Goal: Use online tool/utility

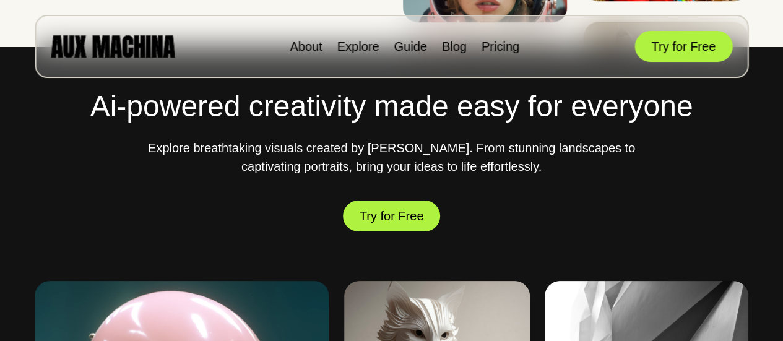
scroll to position [124, 0]
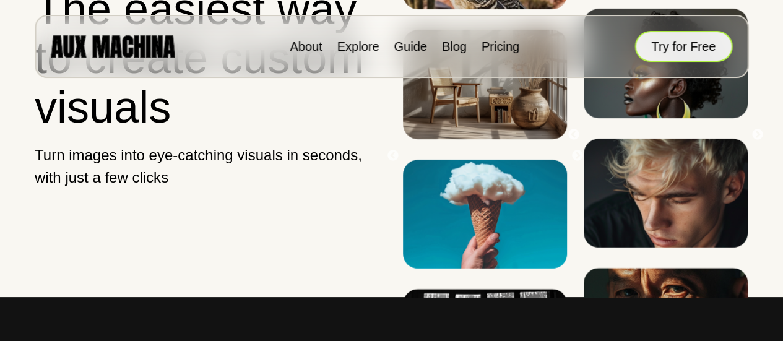
click at [652, 53] on button "Try for Free" at bounding box center [683, 46] width 98 height 31
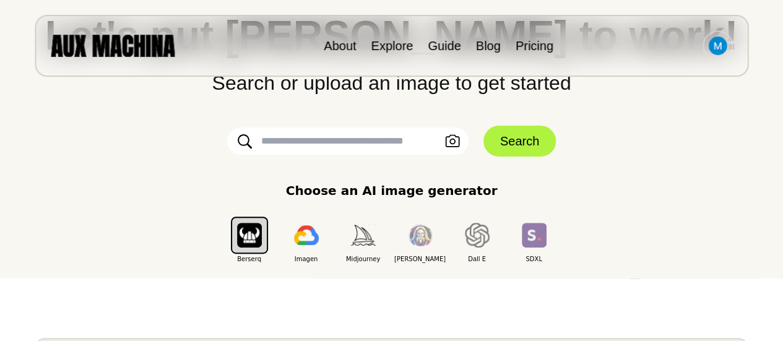
scroll to position [124, 0]
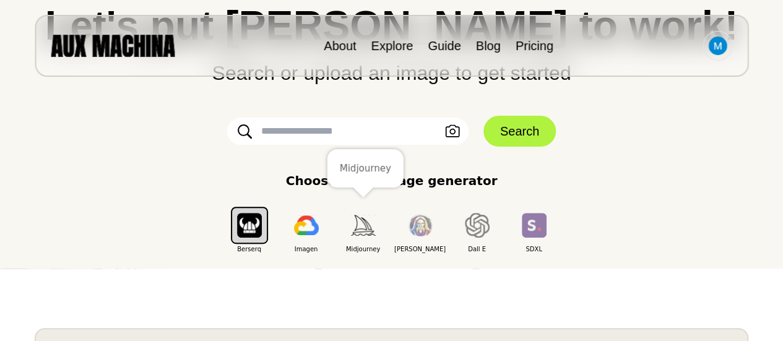
click at [367, 230] on img "button" at bounding box center [363, 225] width 25 height 20
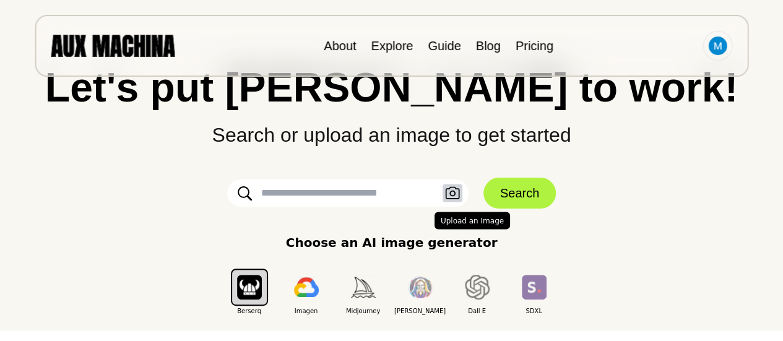
click at [454, 196] on icon "button" at bounding box center [452, 193] width 15 height 13
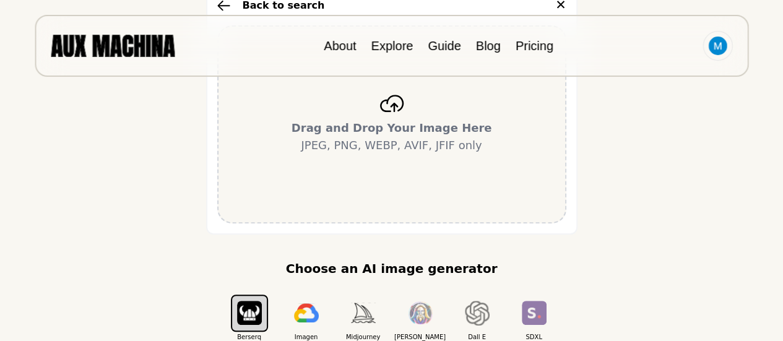
scroll to position [248, 0]
click at [410, 160] on div "Drag and Drop Your Image Here JPEG, PNG, WEBP, AVIF, JFIF only" at bounding box center [391, 124] width 349 height 198
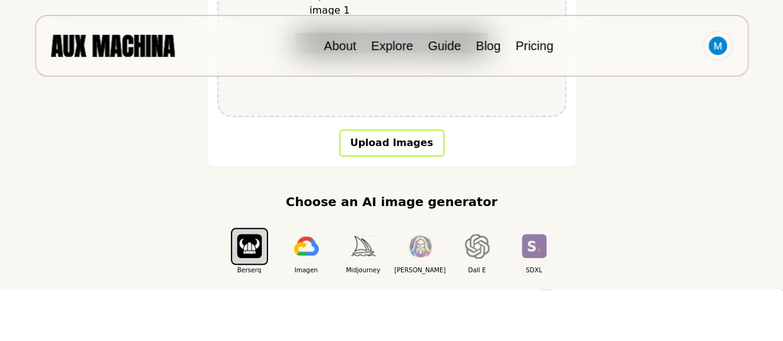
scroll to position [371, 0]
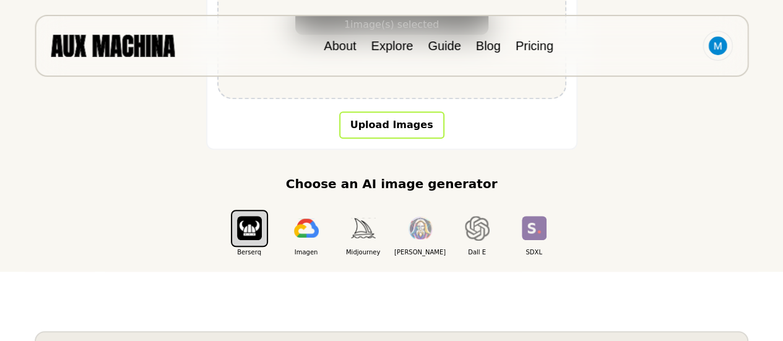
click at [399, 133] on button "Upload Images" at bounding box center [391, 124] width 105 height 27
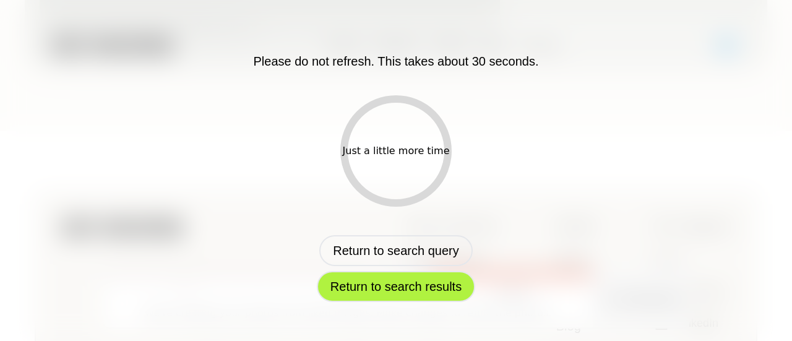
click at [395, 283] on button "Return to search results" at bounding box center [396, 286] width 158 height 31
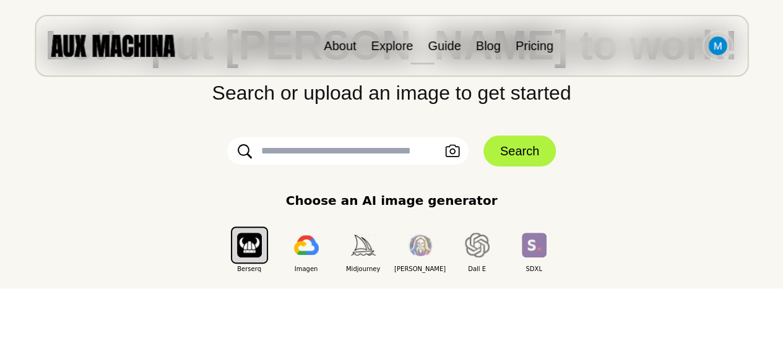
scroll to position [124, 0]
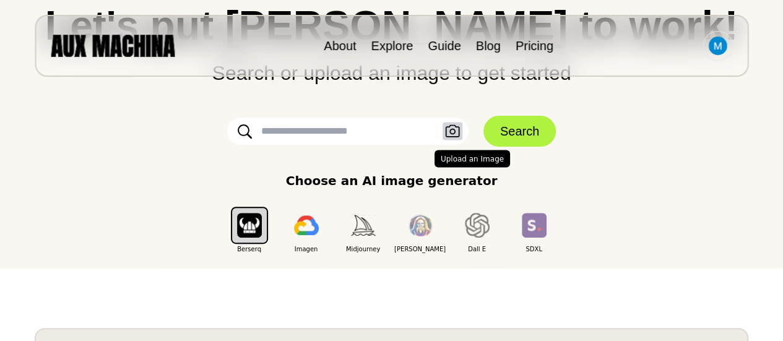
click at [453, 132] on icon "button" at bounding box center [452, 131] width 15 height 13
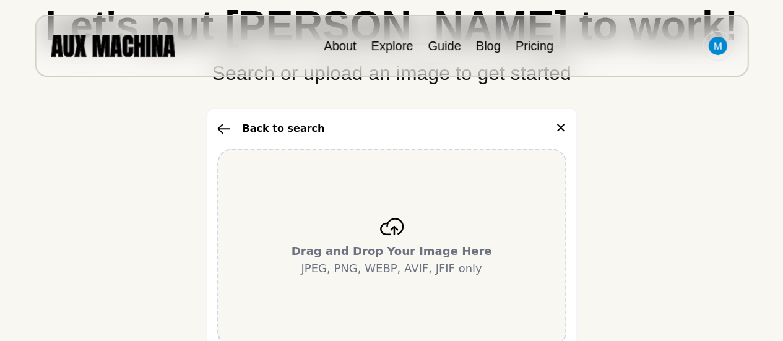
click at [382, 261] on p "Drag and Drop Your Image Here JPEG, PNG, WEBP, AVIF, JFIF only" at bounding box center [391, 260] width 200 height 35
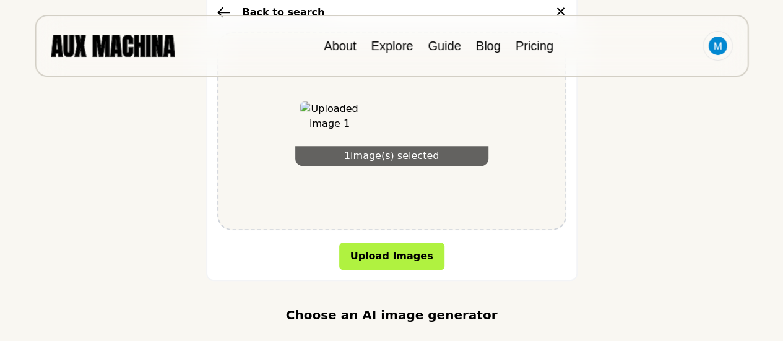
scroll to position [248, 0]
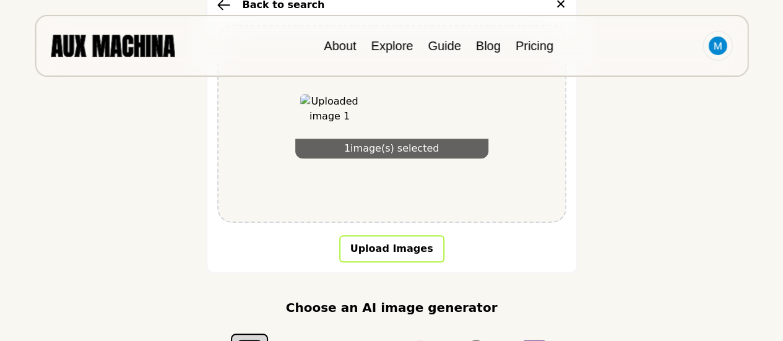
click at [383, 246] on button "Upload Images" at bounding box center [391, 248] width 105 height 27
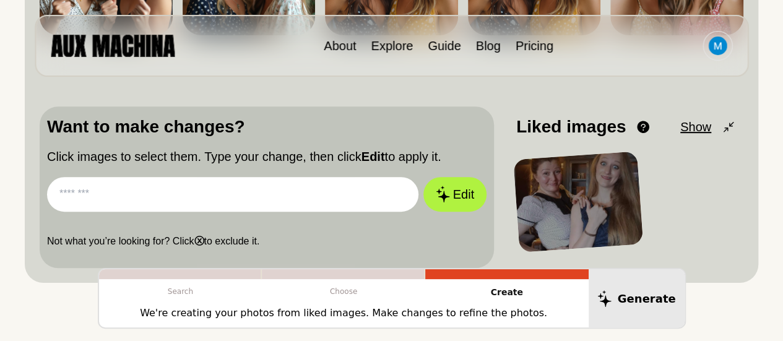
scroll to position [309, 0]
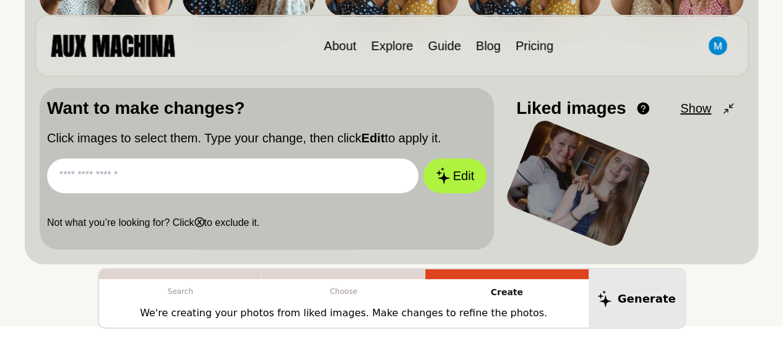
click at [564, 190] on div at bounding box center [578, 183] width 150 height 132
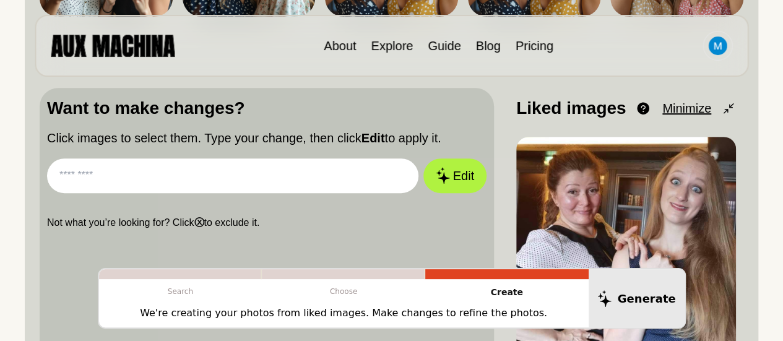
click at [173, 176] on input "text" at bounding box center [232, 175] width 371 height 35
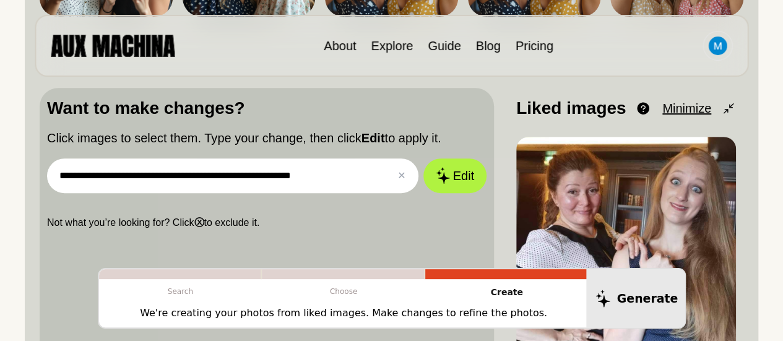
type input "**********"
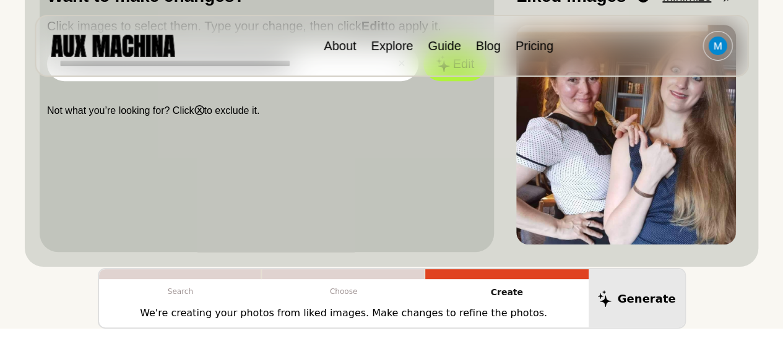
scroll to position [343, 0]
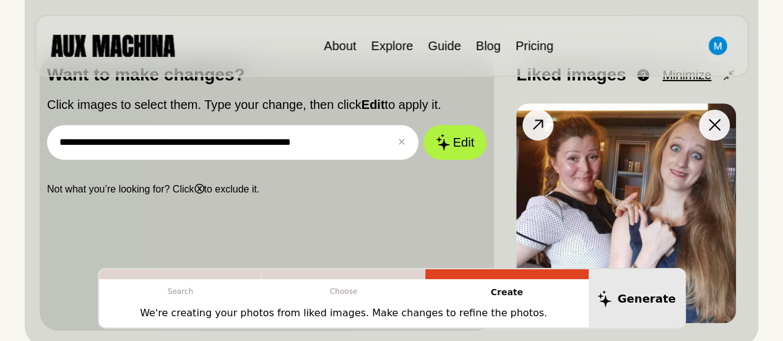
click at [720, 127] on button at bounding box center [714, 125] width 31 height 31
